Goal: Task Accomplishment & Management: Manage account settings

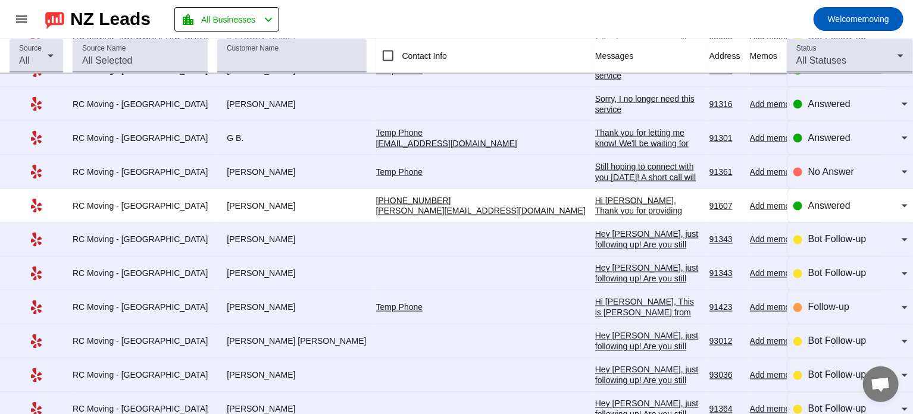
scroll to position [976, 0]
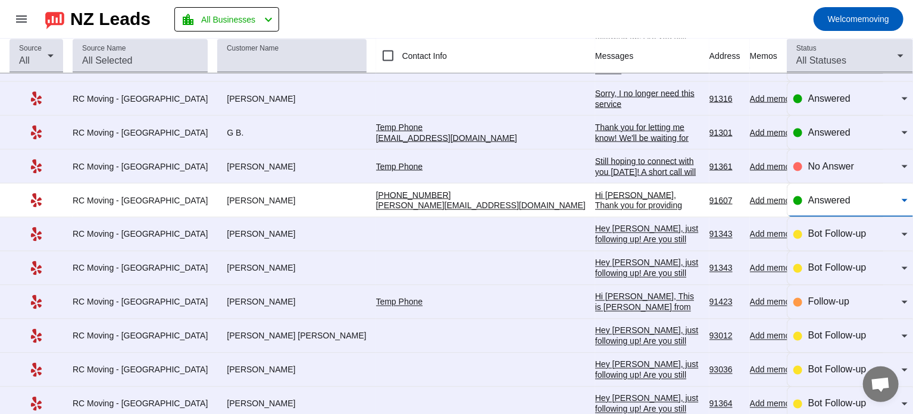
click at [824, 195] on span "Answered" at bounding box center [829, 200] width 42 height 10
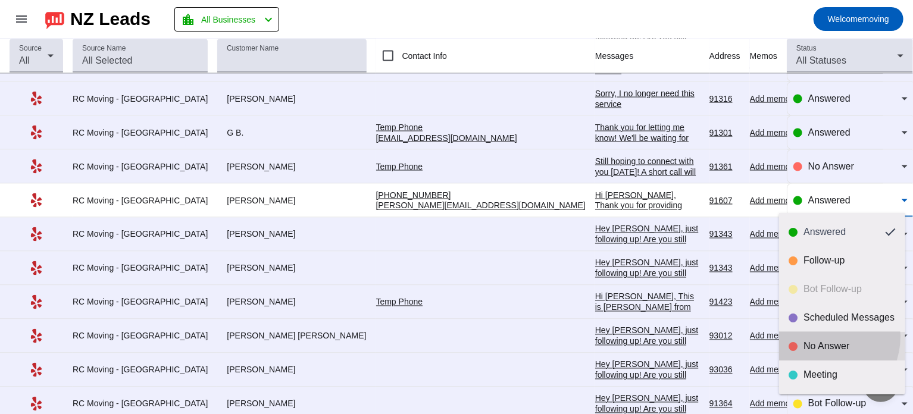
click at [819, 336] on mat-option "No Answer" at bounding box center [842, 346] width 126 height 29
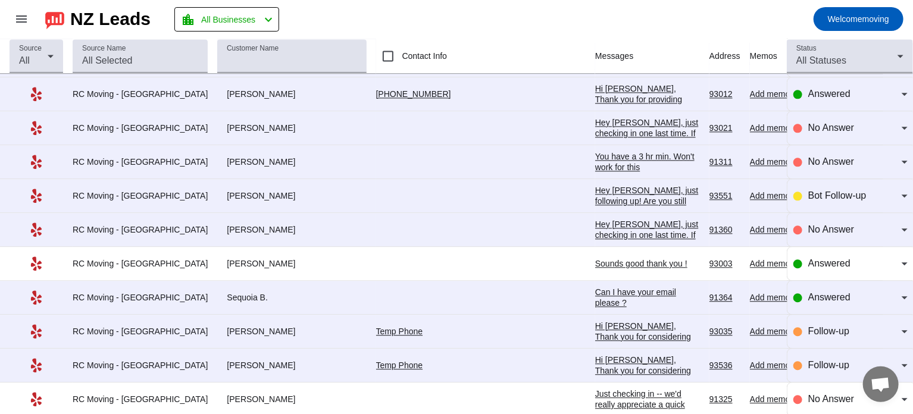
scroll to position [1388, 0]
click at [810, 198] on div "Bot Follow-up" at bounding box center [851, 195] width 114 height 33
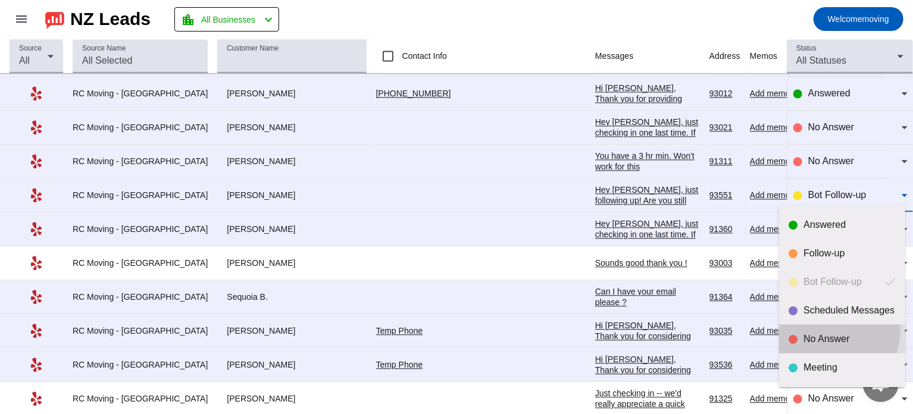
click at [815, 328] on mat-option "No Answer" at bounding box center [842, 339] width 126 height 29
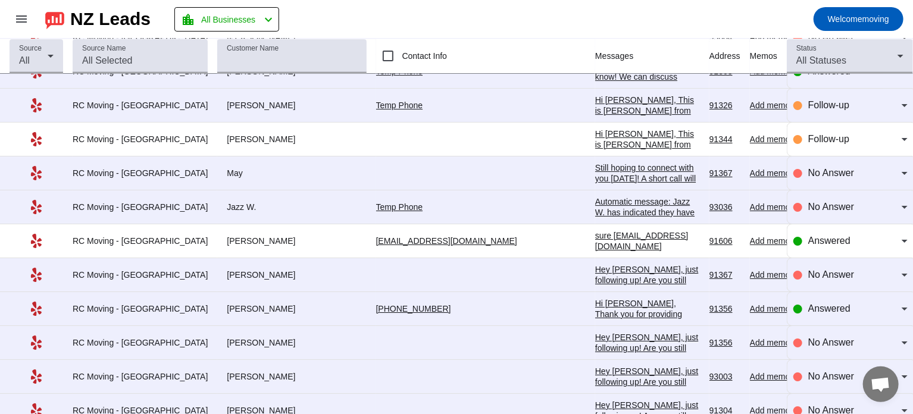
scroll to position [2043, 0]
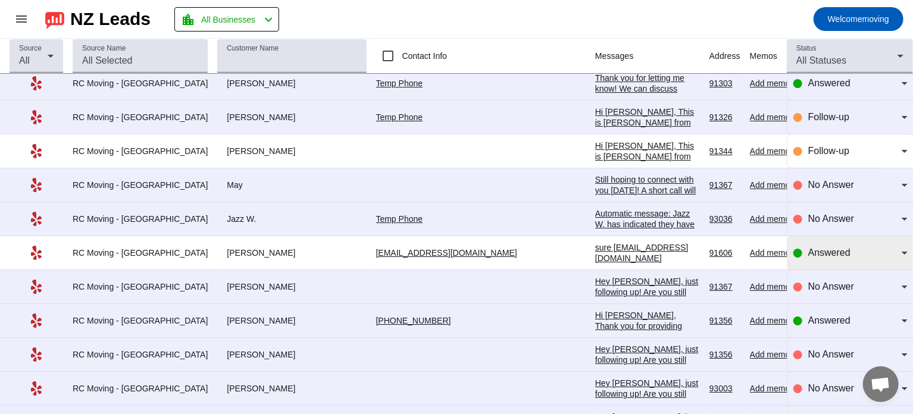
click at [814, 236] on div "Answered" at bounding box center [851, 252] width 114 height 33
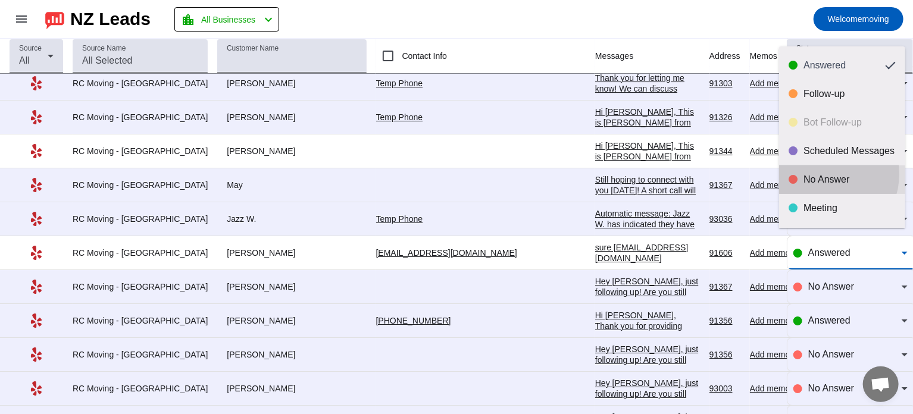
click at [826, 174] on div "No Answer" at bounding box center [850, 180] width 92 height 12
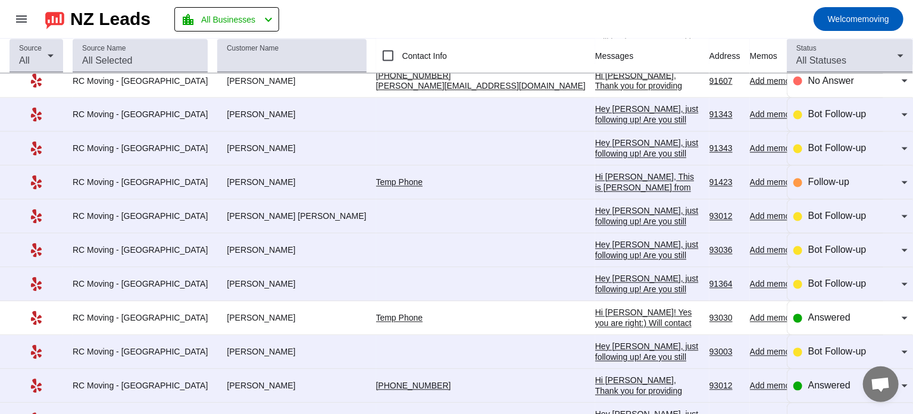
scroll to position [1095, 0]
click at [794, 351] on div at bounding box center [798, 353] width 9 height 9
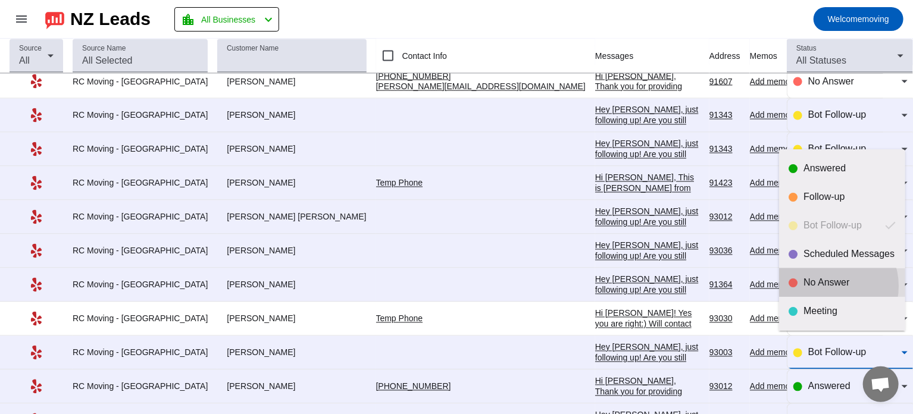
click at [826, 286] on div "No Answer" at bounding box center [850, 283] width 92 height 12
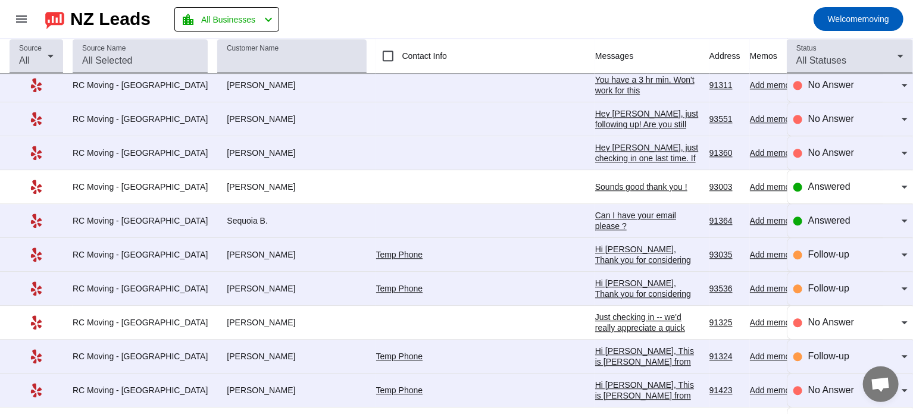
scroll to position [1464, 0]
click at [815, 218] on span "Answered" at bounding box center [829, 221] width 42 height 10
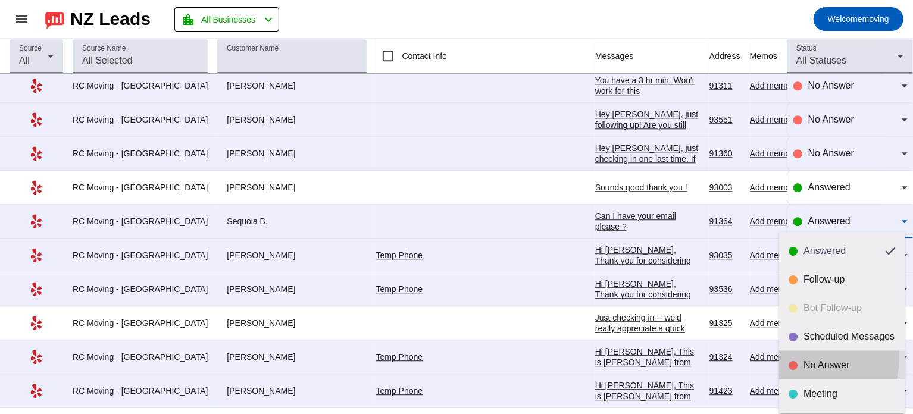
click at [802, 358] on mat-option "No Answer" at bounding box center [842, 365] width 126 height 29
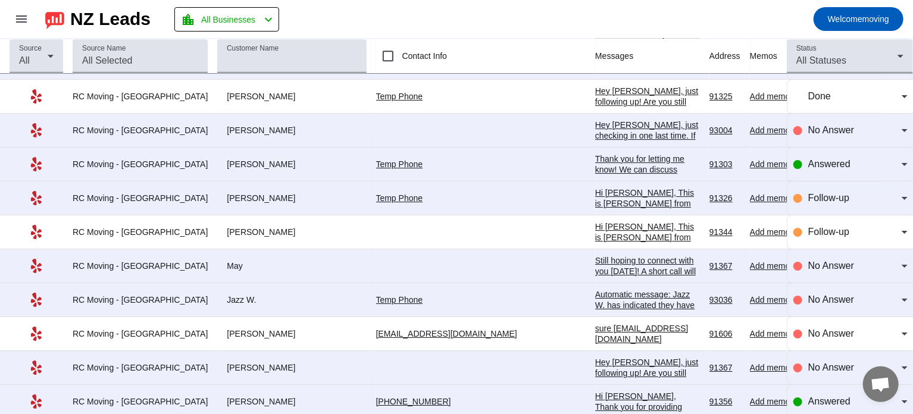
scroll to position [1963, 0]
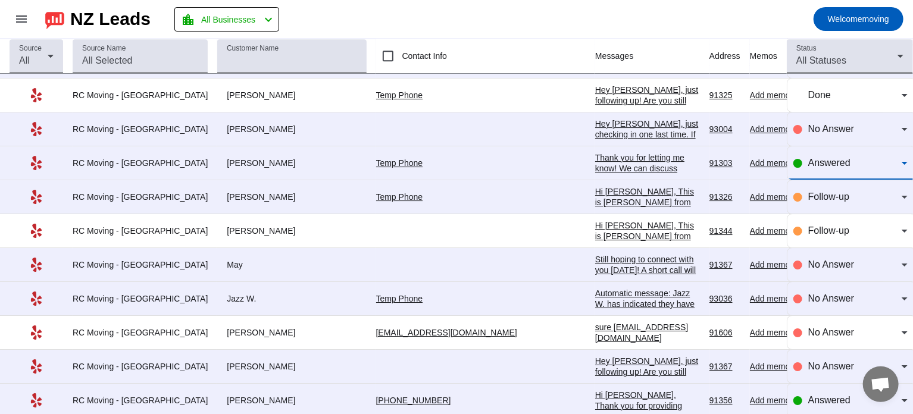
click at [826, 159] on span "Answered" at bounding box center [829, 163] width 42 height 10
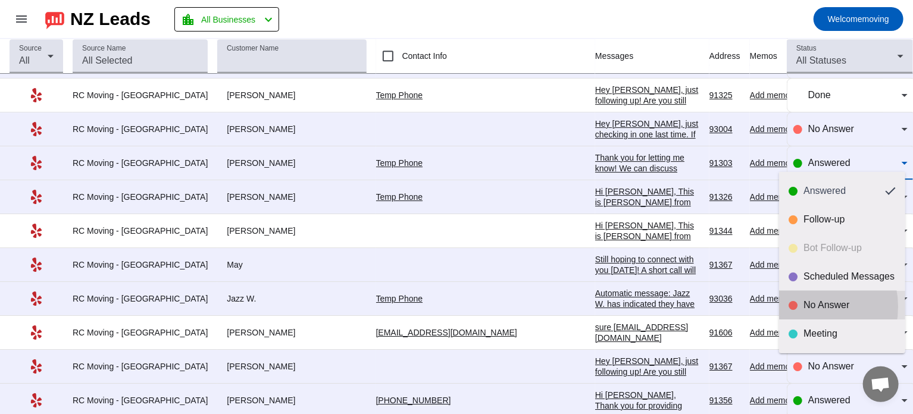
click at [801, 307] on div "No Answer" at bounding box center [842, 305] width 107 height 12
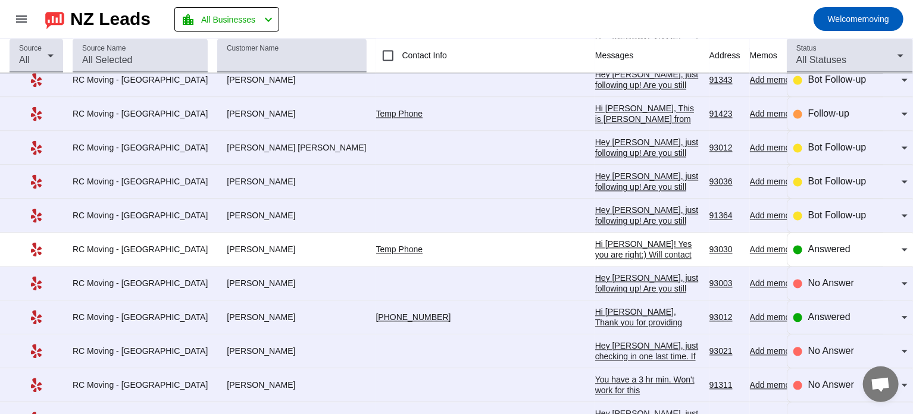
scroll to position [1157, 0]
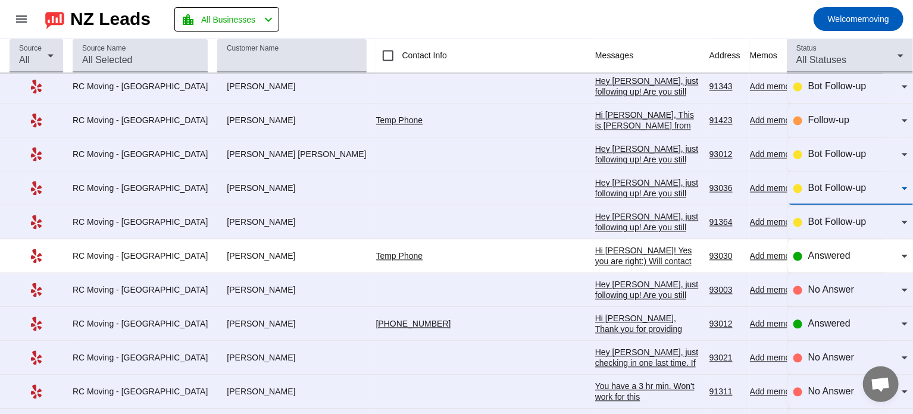
click at [828, 189] on span "Bot Follow-up" at bounding box center [837, 188] width 58 height 10
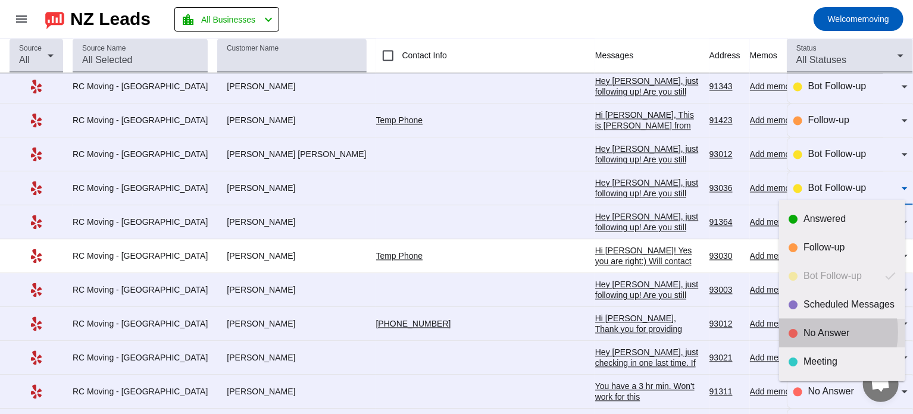
click at [809, 332] on div "No Answer" at bounding box center [850, 333] width 92 height 12
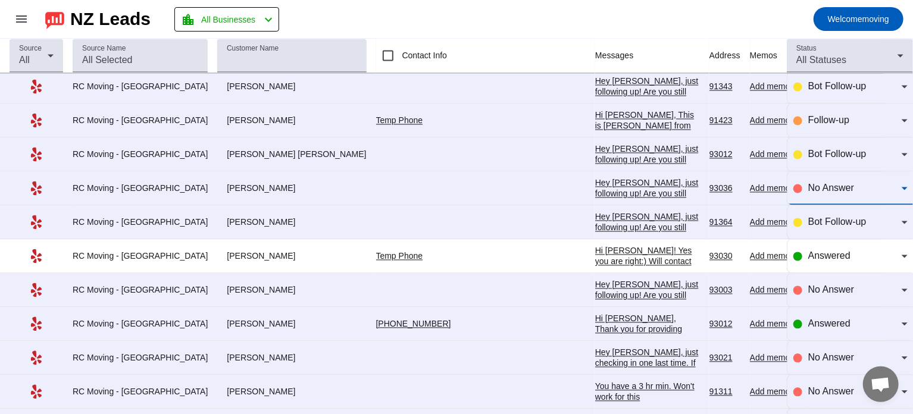
scroll to position [1178, 0]
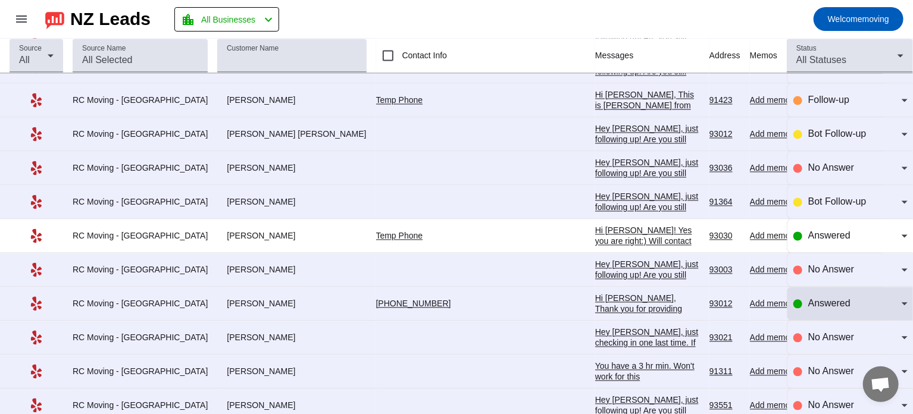
click at [794, 303] on div "Answered" at bounding box center [851, 304] width 114 height 14
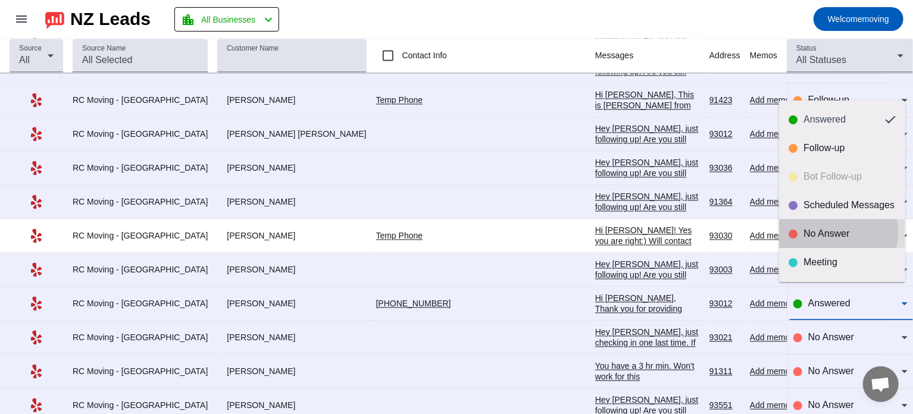
click at [828, 233] on div "No Answer" at bounding box center [850, 234] width 92 height 12
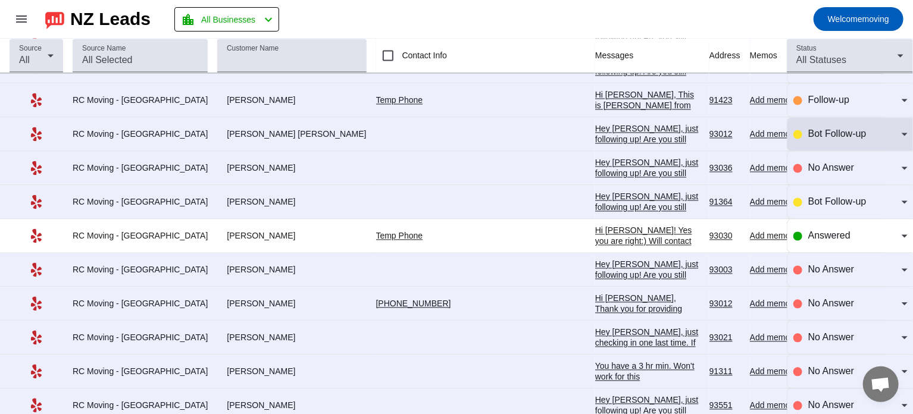
click at [803, 140] on div "Bot Follow-up" at bounding box center [851, 134] width 114 height 33
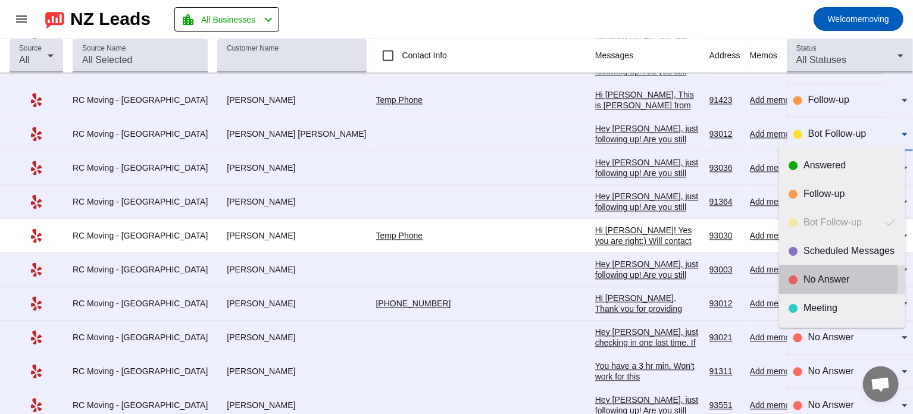
click at [803, 279] on div "No Answer" at bounding box center [842, 280] width 107 height 12
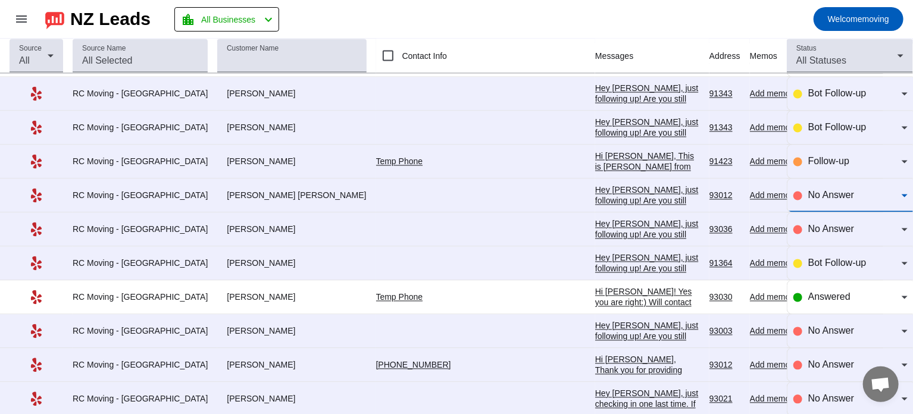
scroll to position [1116, 0]
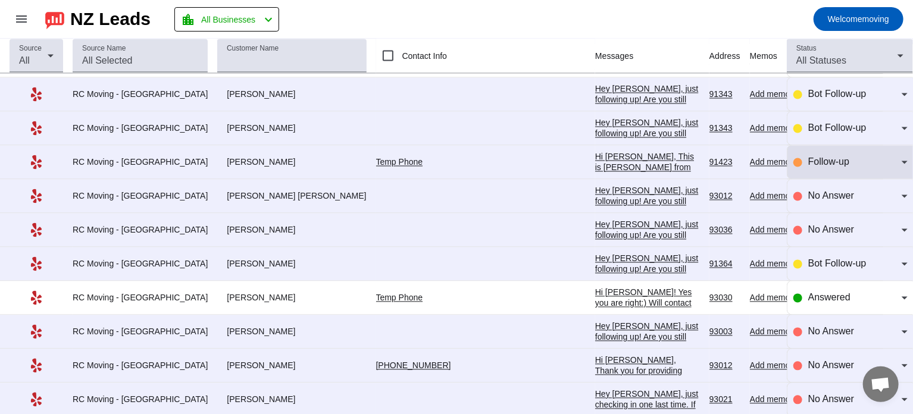
click at [814, 166] on div "Follow-up" at bounding box center [851, 162] width 114 height 33
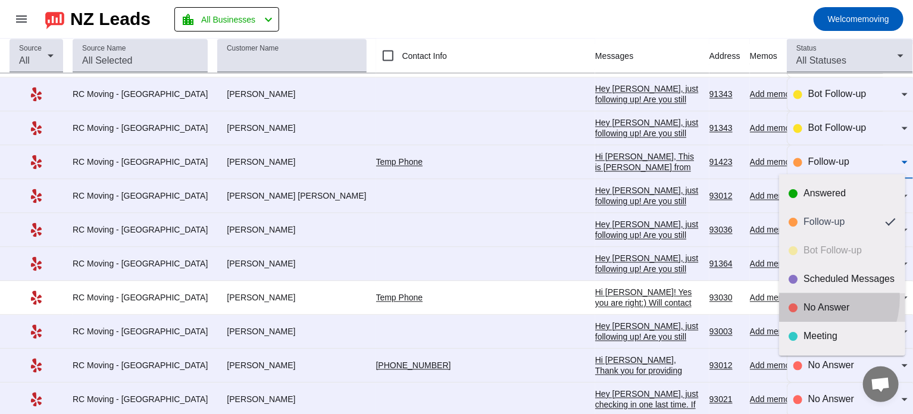
click at [802, 297] on mat-option "No Answer" at bounding box center [842, 307] width 126 height 29
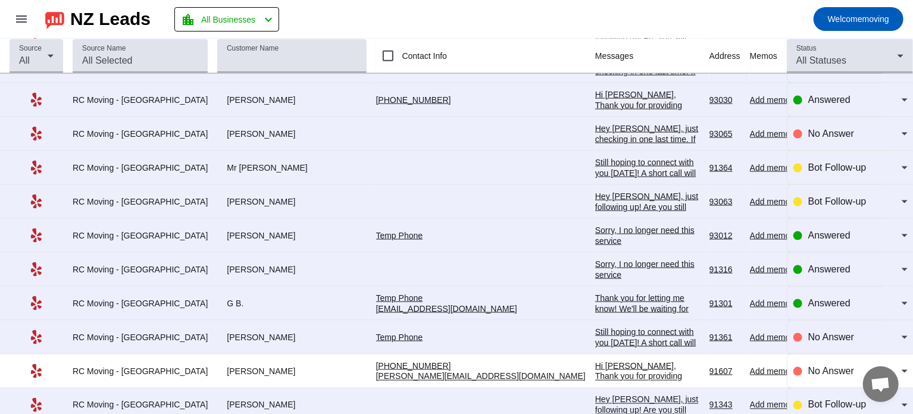
scroll to position [806, 0]
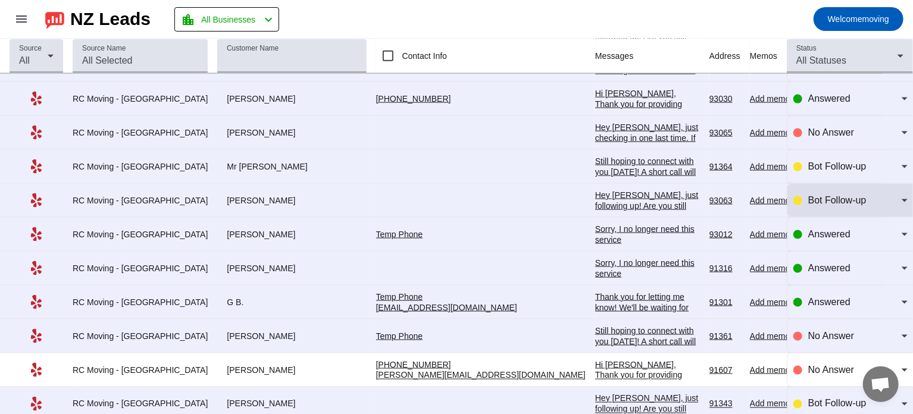
click at [840, 208] on div "Bot Follow-up" at bounding box center [851, 200] width 114 height 33
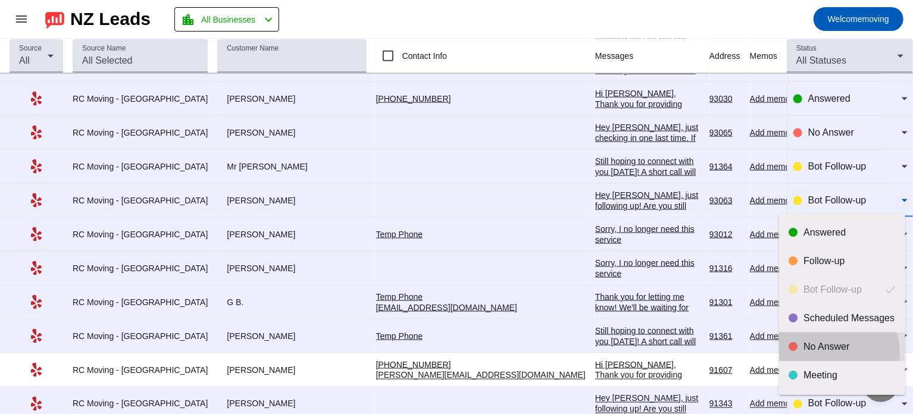
click at [820, 355] on mat-option "No Answer" at bounding box center [842, 347] width 126 height 29
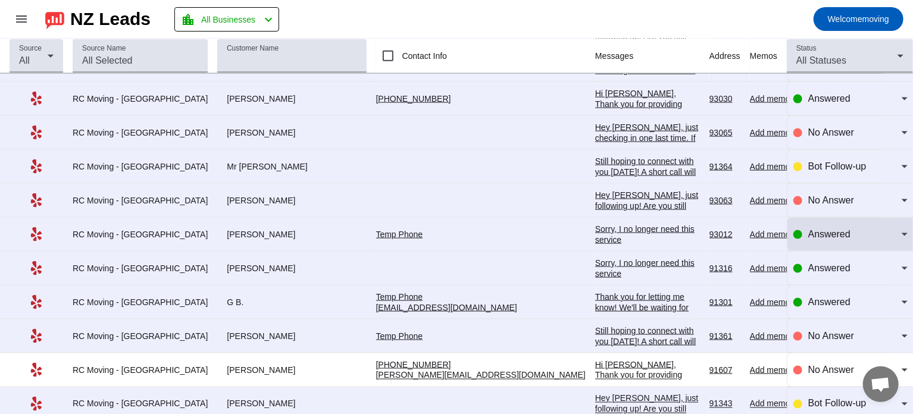
click at [816, 242] on div "Answered" at bounding box center [851, 234] width 114 height 33
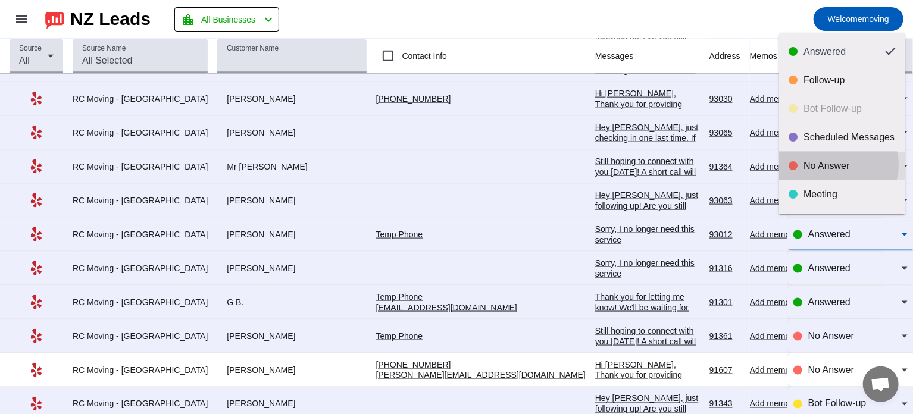
click at [838, 165] on div "No Answer" at bounding box center [850, 166] width 92 height 12
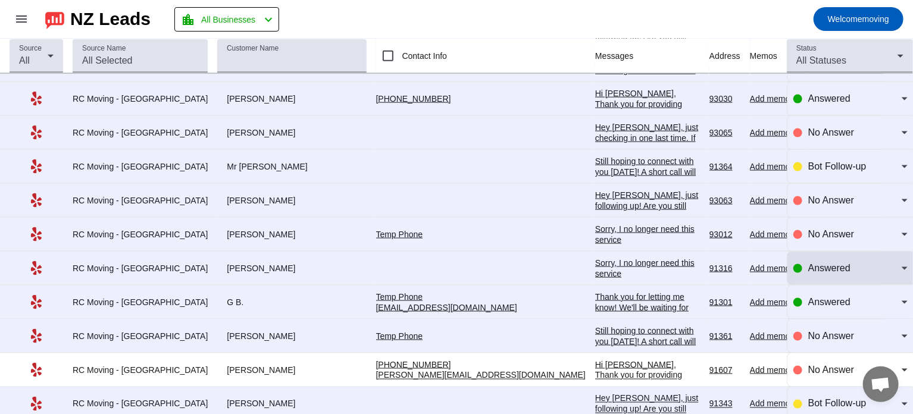
click at [830, 275] on div "Answered" at bounding box center [851, 268] width 114 height 33
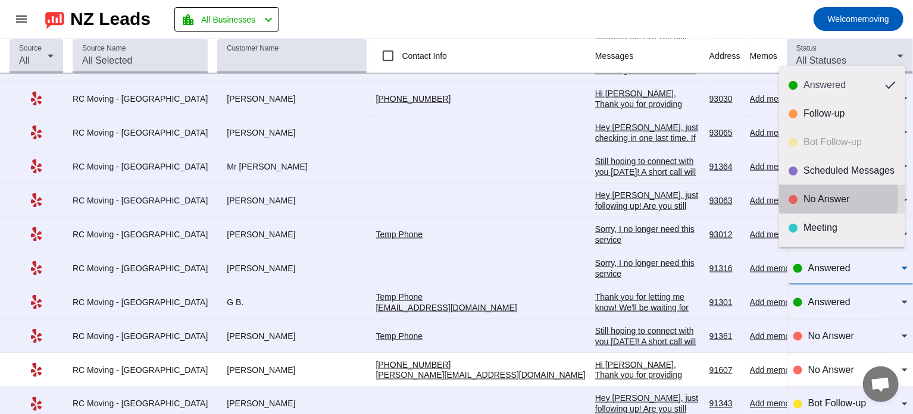
click at [805, 198] on div "No Answer" at bounding box center [850, 199] width 92 height 12
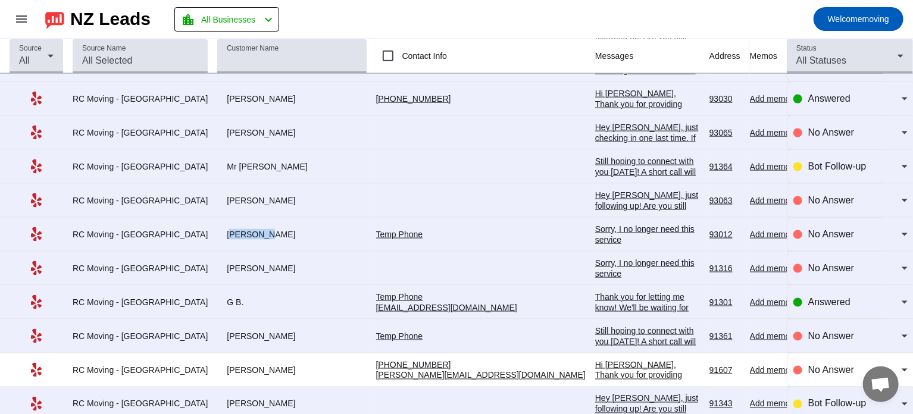
drag, startPoint x: 202, startPoint y: 230, endPoint x: 237, endPoint y: 229, distance: 35.1
click at [237, 229] on div "[PERSON_NAME]" at bounding box center [291, 234] width 149 height 11
copy div "[PERSON_NAME]"
click at [595, 229] on div "Sorry, I no longer need this service" at bounding box center [647, 234] width 105 height 21
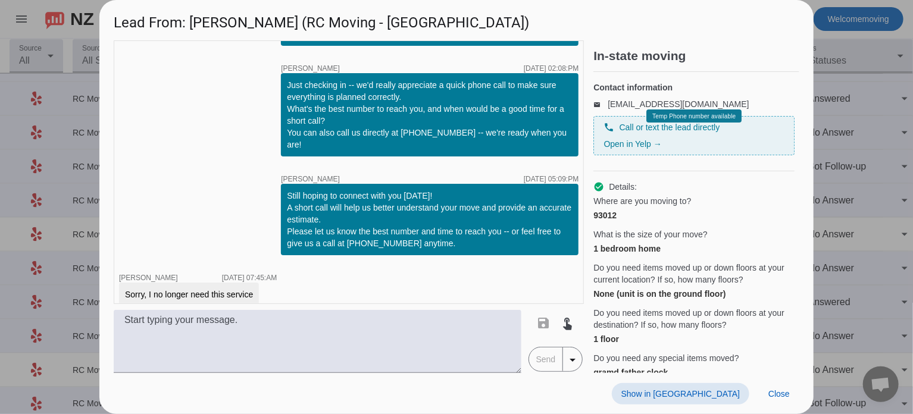
scroll to position [0, 0]
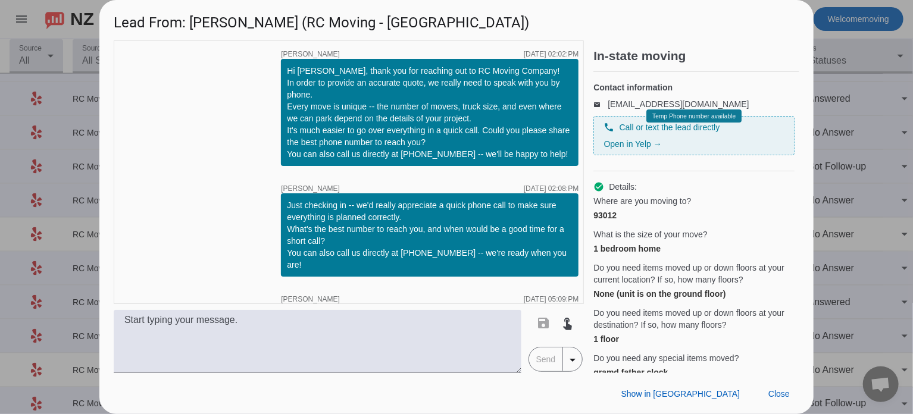
click at [856, 170] on div at bounding box center [456, 207] width 913 height 414
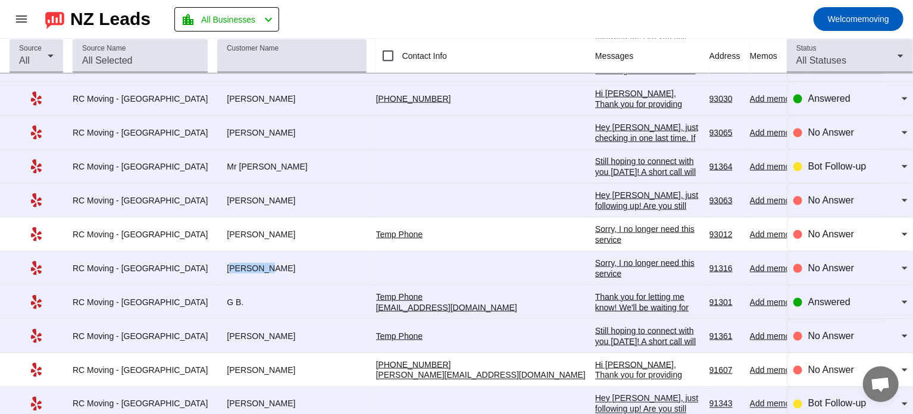
drag, startPoint x: 198, startPoint y: 266, endPoint x: 233, endPoint y: 264, distance: 35.8
click at [233, 264] on div "[PERSON_NAME]" at bounding box center [291, 268] width 149 height 11
copy div "[PERSON_NAME]"
drag, startPoint x: 566, startPoint y: 265, endPoint x: 430, endPoint y: 264, distance: 135.7
click at [595, 264] on div "Sorry, I no longer need this service" at bounding box center [647, 268] width 105 height 21
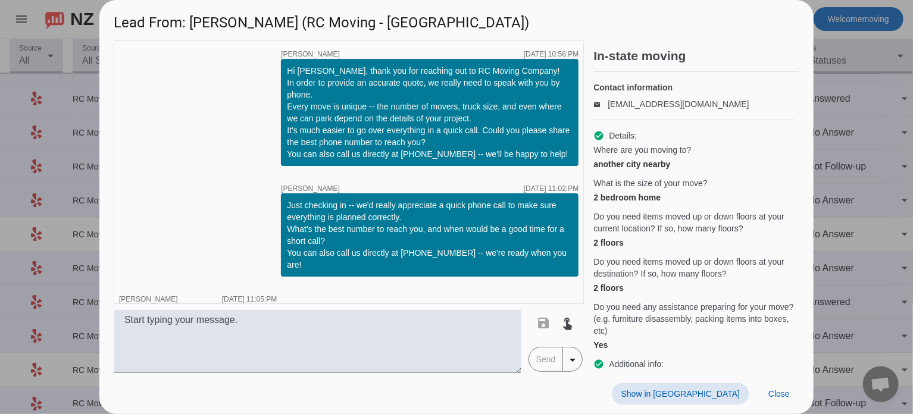
scroll to position [21, 0]
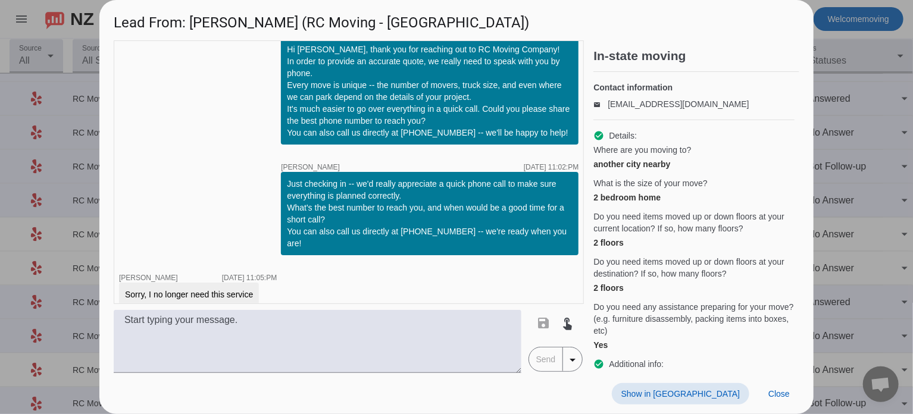
copy div "Sorry, I no longer need this service"
click at [832, 124] on div at bounding box center [456, 207] width 913 height 414
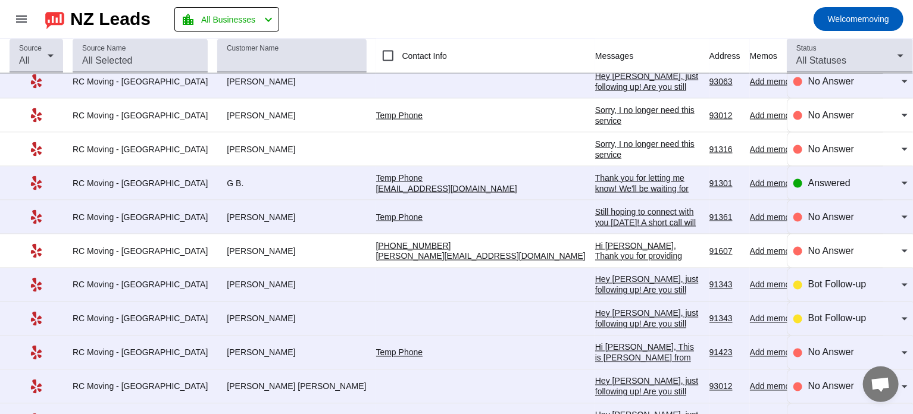
scroll to position [924, 0]
click at [828, 181] on span "Answered" at bounding box center [829, 184] width 42 height 10
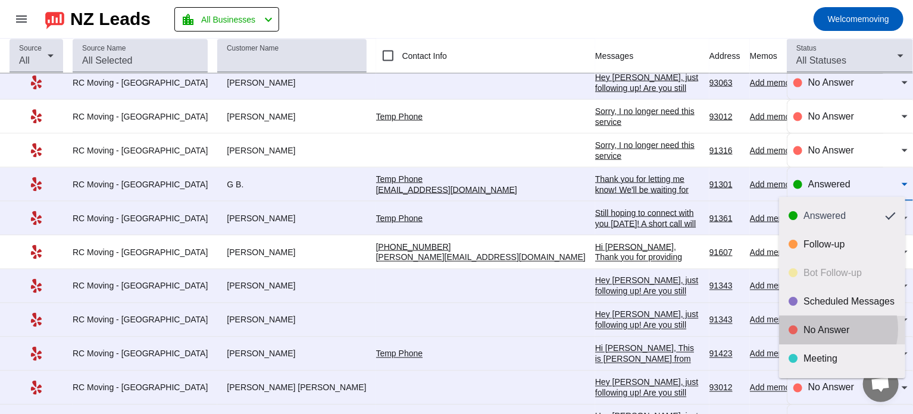
click at [826, 329] on div "No Answer" at bounding box center [850, 330] width 92 height 12
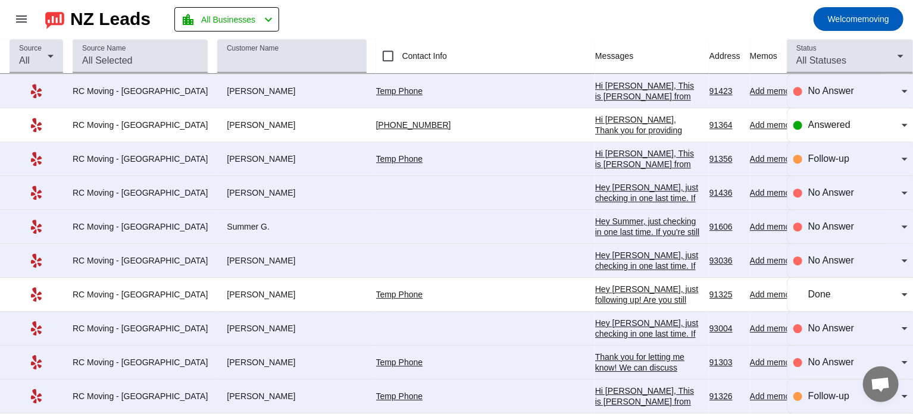
scroll to position [1776, 0]
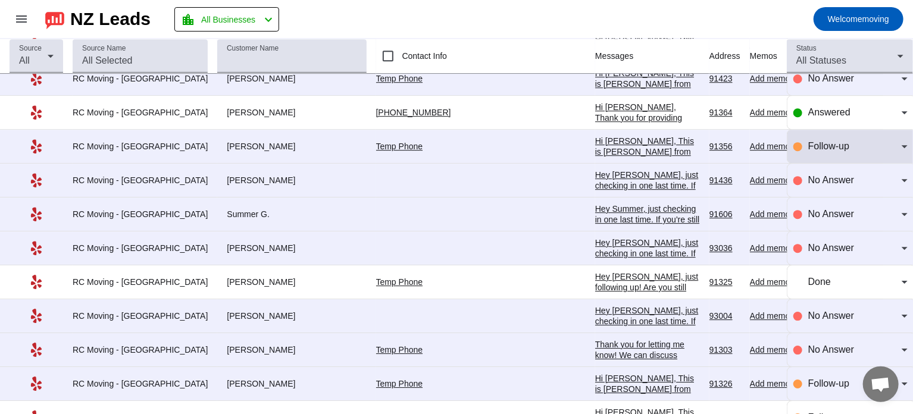
click at [795, 144] on div "Follow-up" at bounding box center [851, 146] width 114 height 14
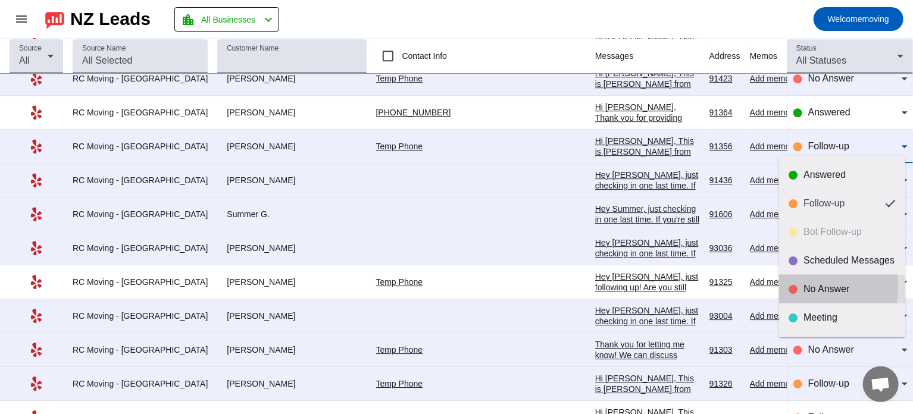
click at [794, 288] on div at bounding box center [793, 289] width 9 height 9
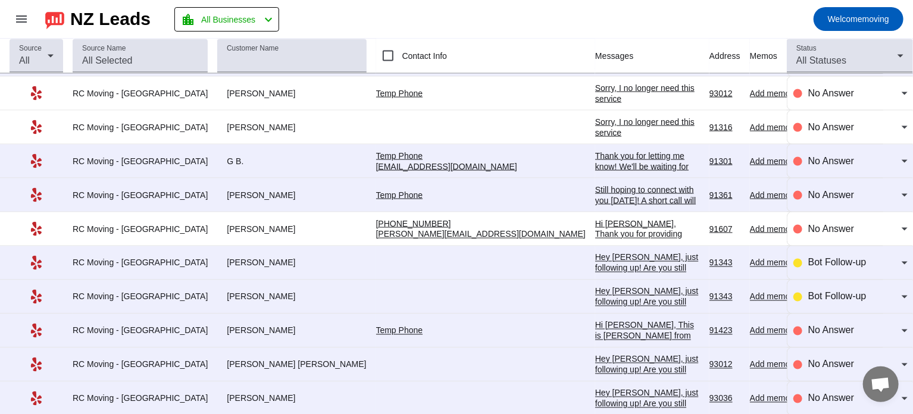
scroll to position [945, 0]
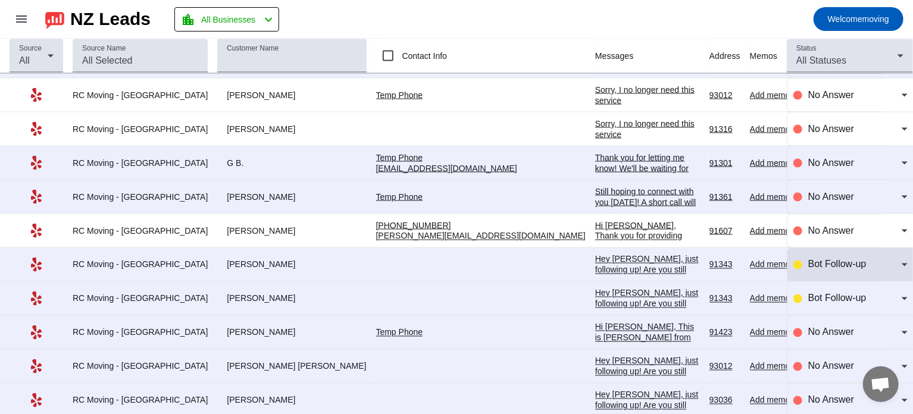
click at [797, 264] on div "Bot Follow-up" at bounding box center [851, 265] width 114 height 14
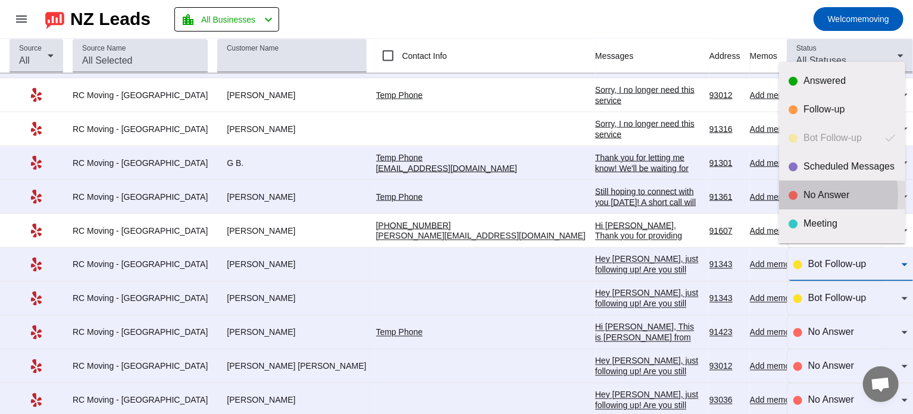
click at [804, 196] on div "No Answer" at bounding box center [850, 195] width 92 height 12
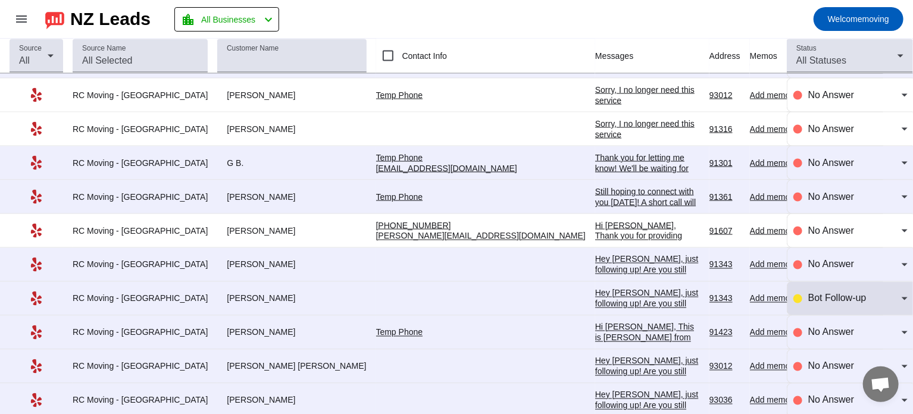
click at [809, 303] on div "Bot Follow-up" at bounding box center [851, 298] width 114 height 33
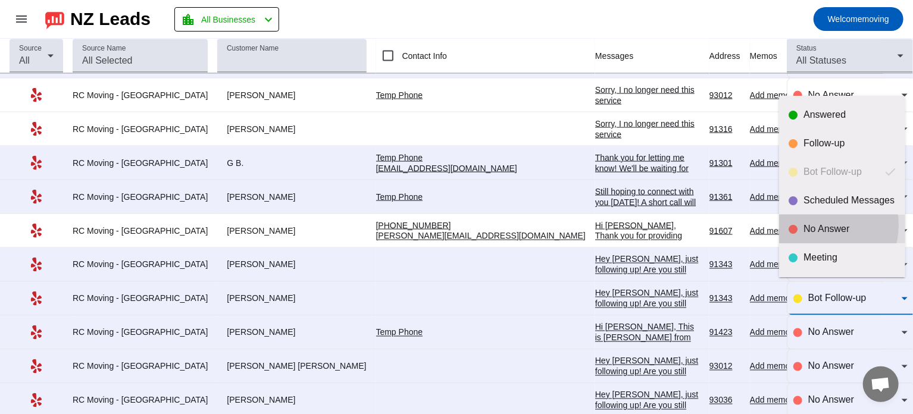
click at [817, 225] on div "No Answer" at bounding box center [850, 229] width 92 height 12
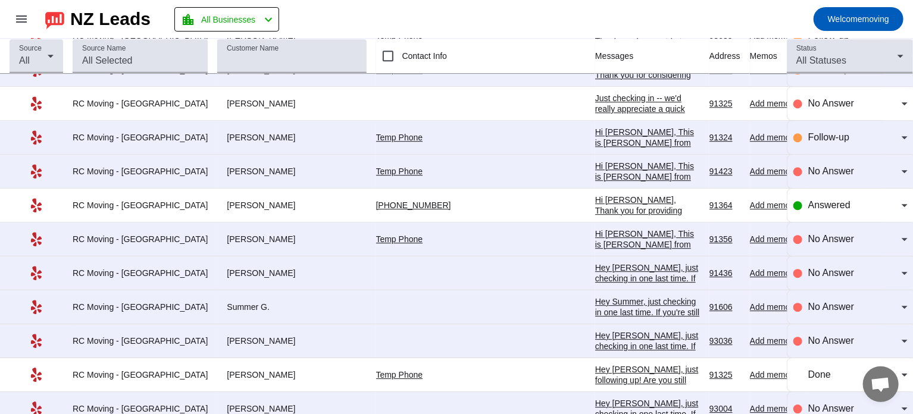
scroll to position [1685, 0]
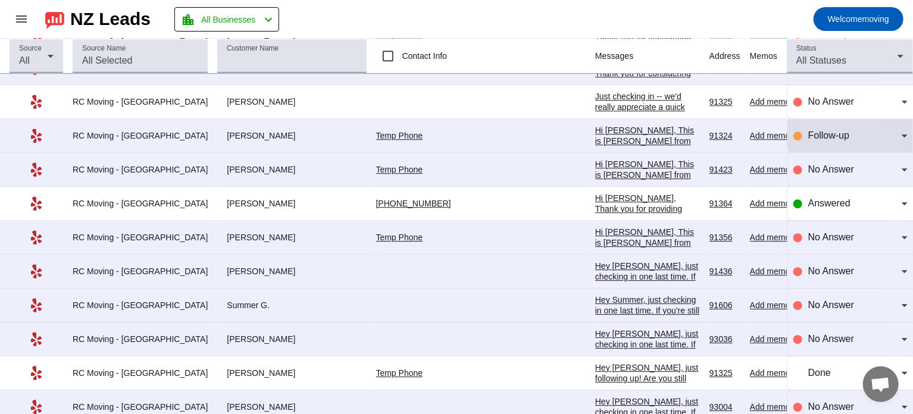
click at [814, 120] on div "Follow-up" at bounding box center [851, 135] width 114 height 33
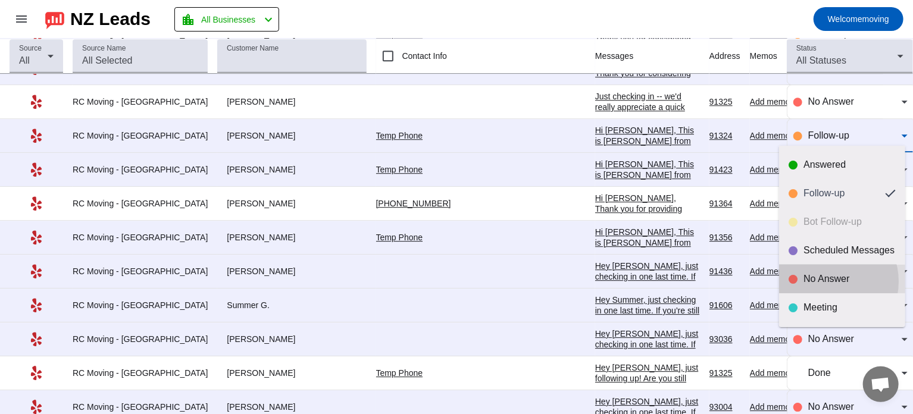
click at [828, 282] on div "No Answer" at bounding box center [850, 279] width 92 height 12
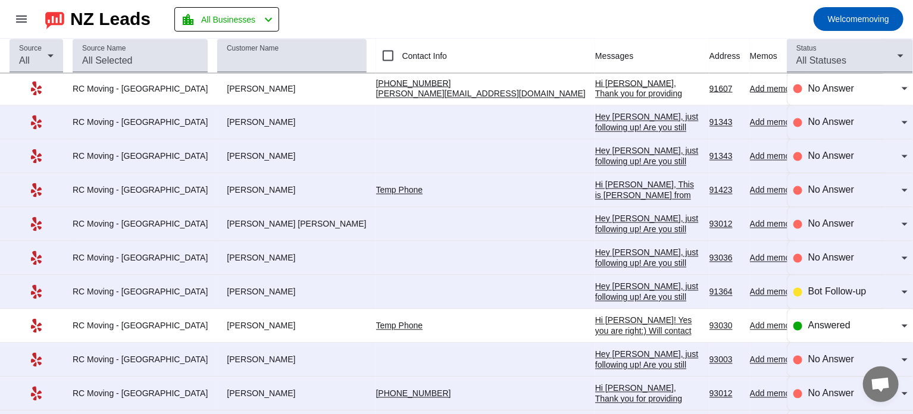
scroll to position [1081, 0]
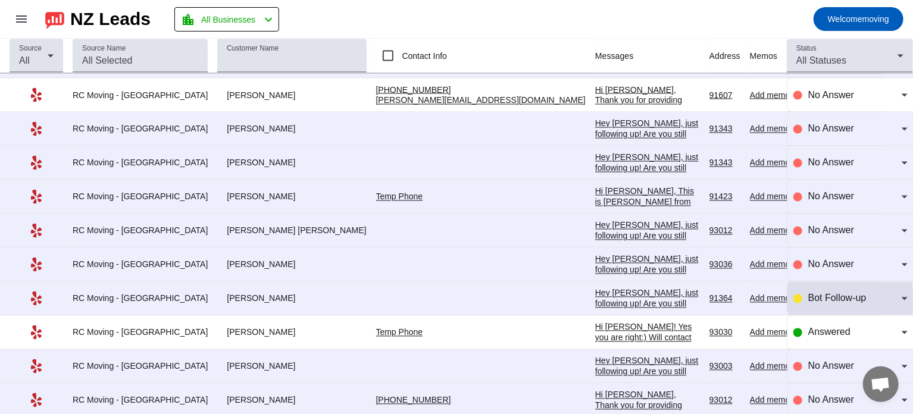
click at [808, 296] on span "Bot Follow-up" at bounding box center [837, 298] width 58 height 10
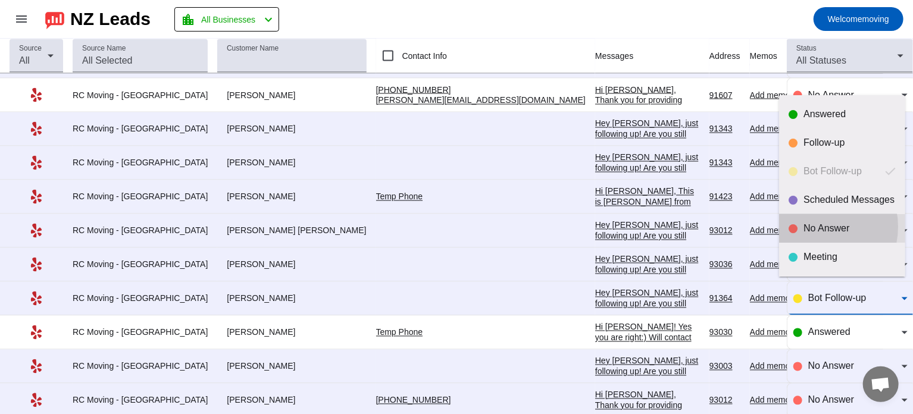
click at [815, 227] on div "No Answer" at bounding box center [850, 229] width 92 height 12
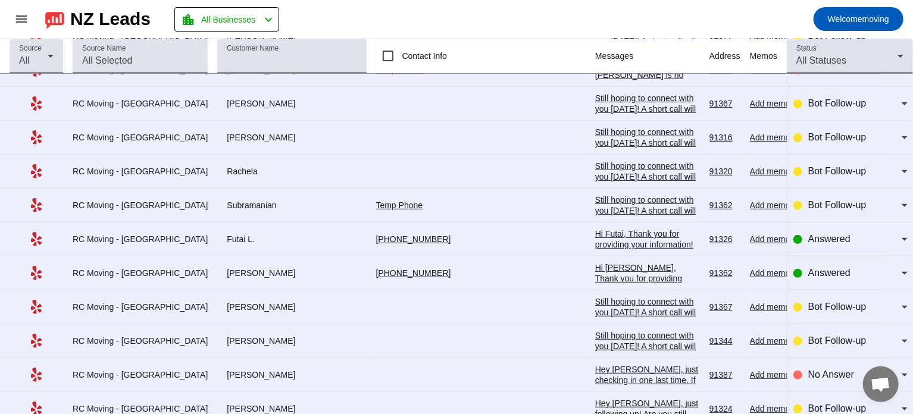
scroll to position [191, 0]
click at [595, 236] on div "Hi Futai, Thank you for providing your information! We'll get back to you as so…" at bounding box center [647, 256] width 105 height 54
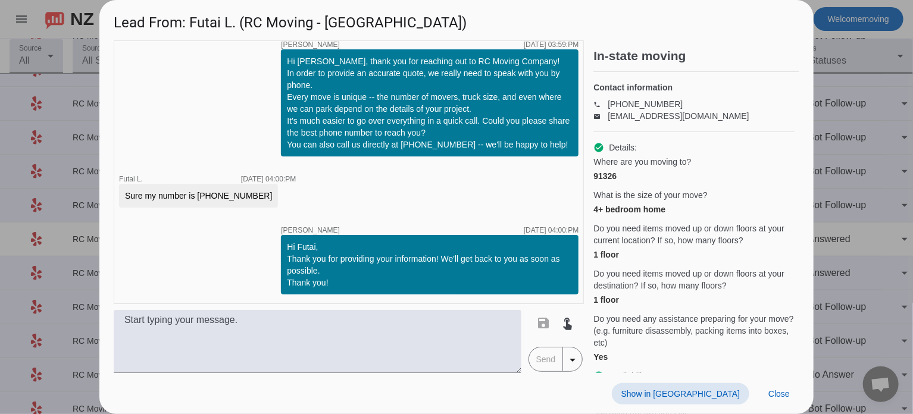
scroll to position [97, 0]
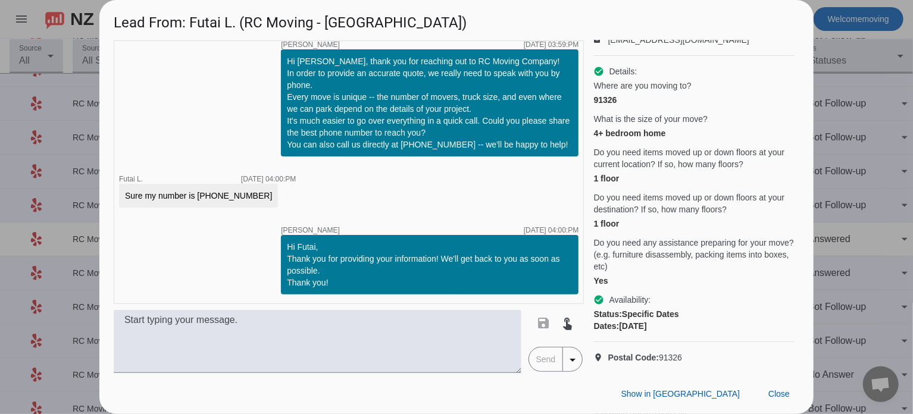
click at [876, 138] on div at bounding box center [456, 207] width 913 height 414
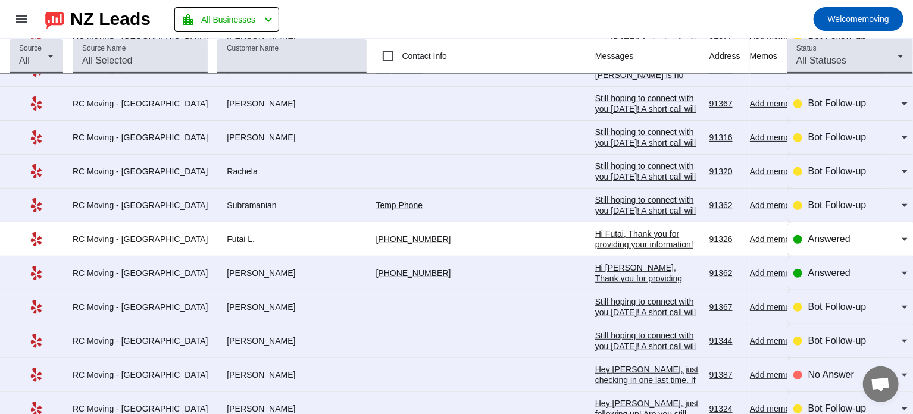
click at [595, 267] on div "Hi [PERSON_NAME], Thank you for providing your information! We'll get back to y…" at bounding box center [647, 290] width 105 height 54
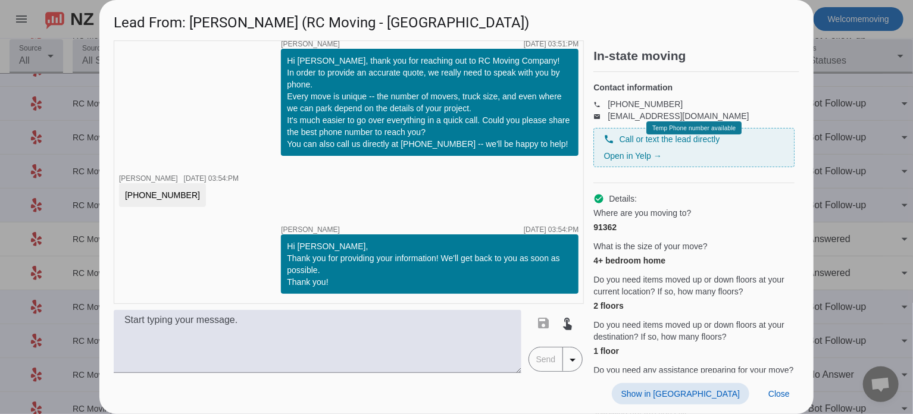
scroll to position [0, 0]
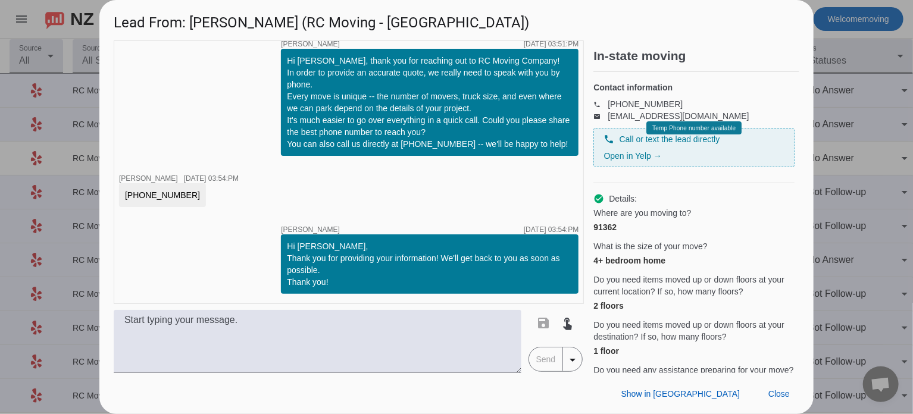
click at [851, 105] on div at bounding box center [456, 207] width 913 height 414
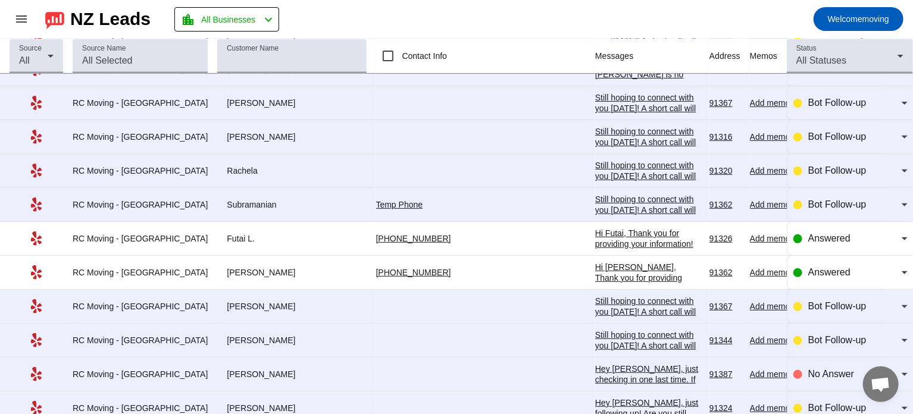
scroll to position [195, 0]
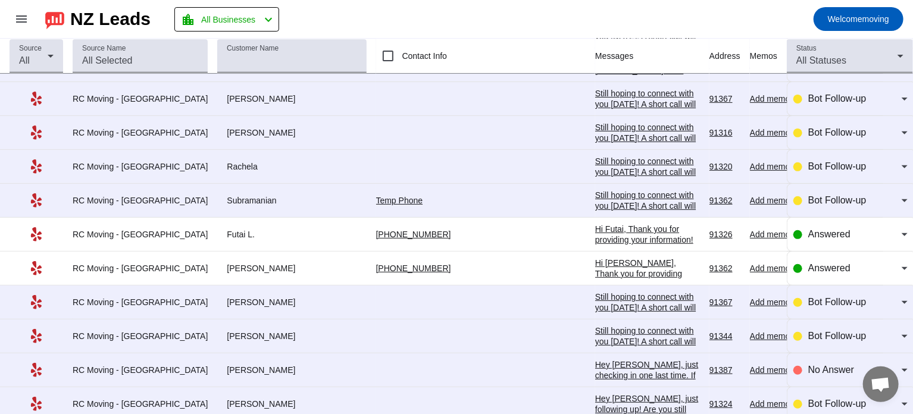
click at [595, 263] on div "Hi [PERSON_NAME], Thank you for providing your information! We'll get back to y…" at bounding box center [647, 285] width 105 height 54
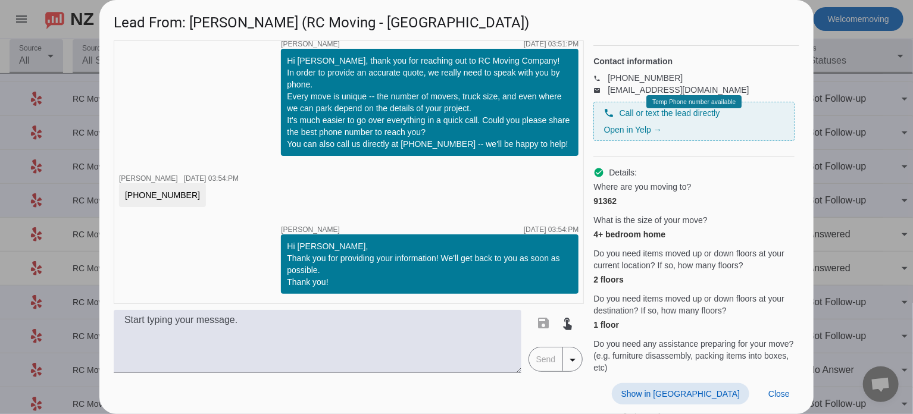
scroll to position [0, 0]
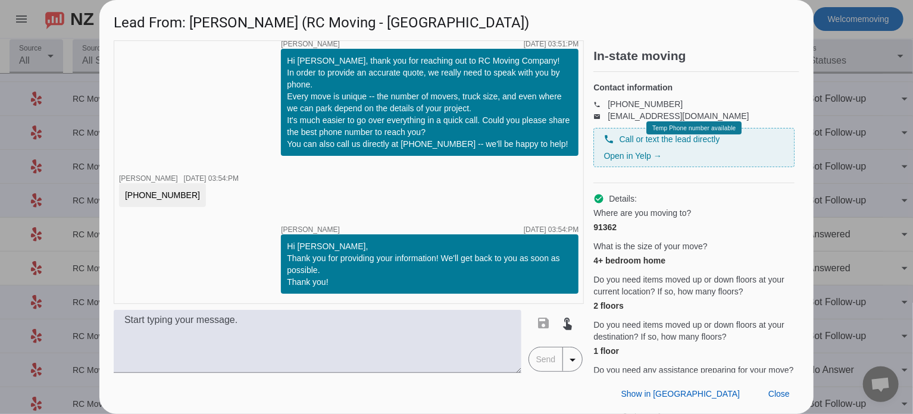
click at [844, 179] on div at bounding box center [456, 207] width 913 height 414
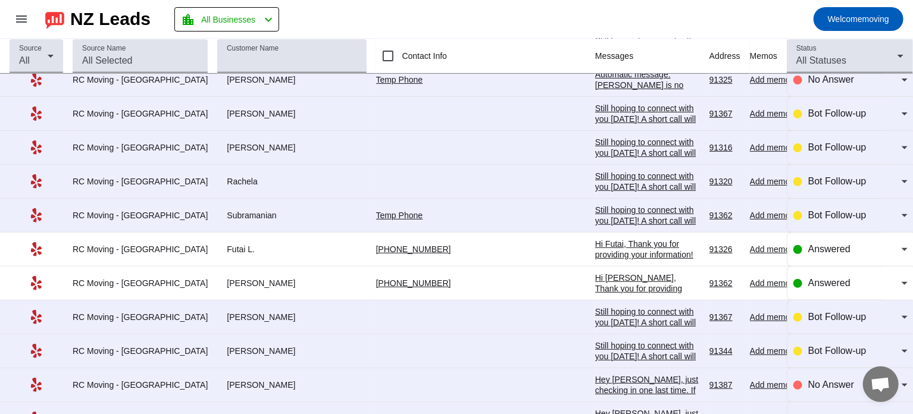
scroll to position [180, 0]
click at [595, 248] on div "Hi Futai, Thank you for providing your information! We'll get back to you as so…" at bounding box center [647, 266] width 105 height 54
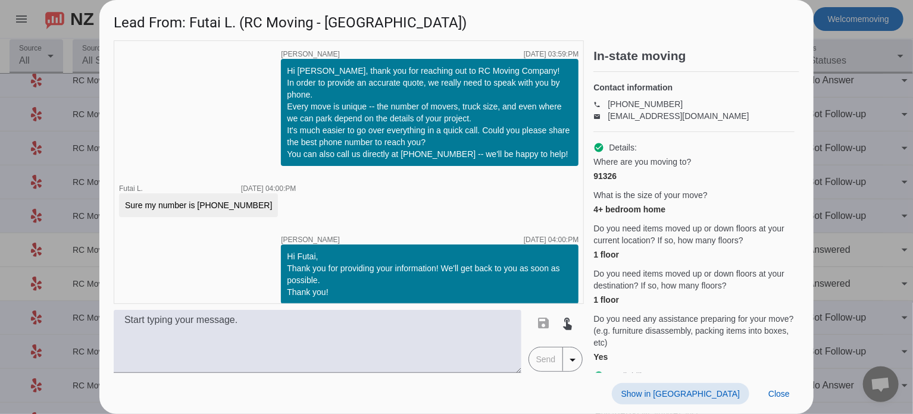
scroll to position [97, 0]
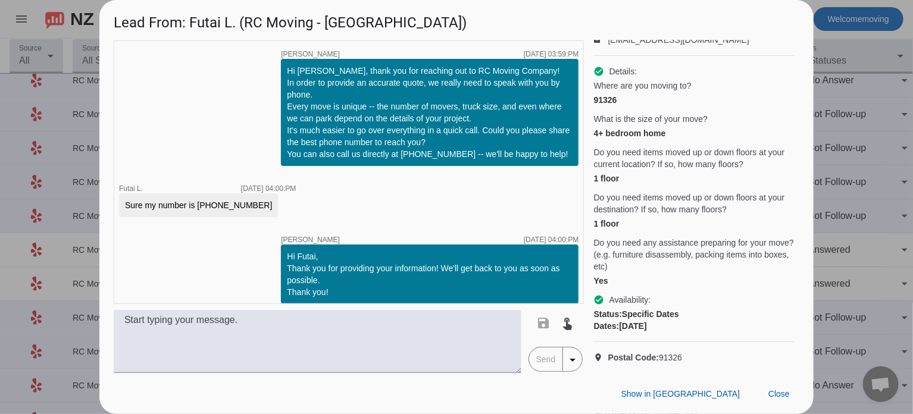
click at [847, 62] on div at bounding box center [456, 207] width 913 height 414
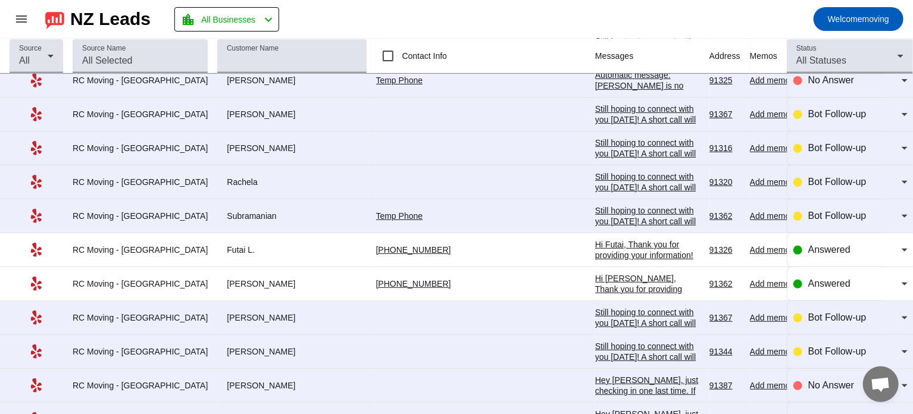
scroll to position [0, 0]
